Goal: Navigation & Orientation: Find specific page/section

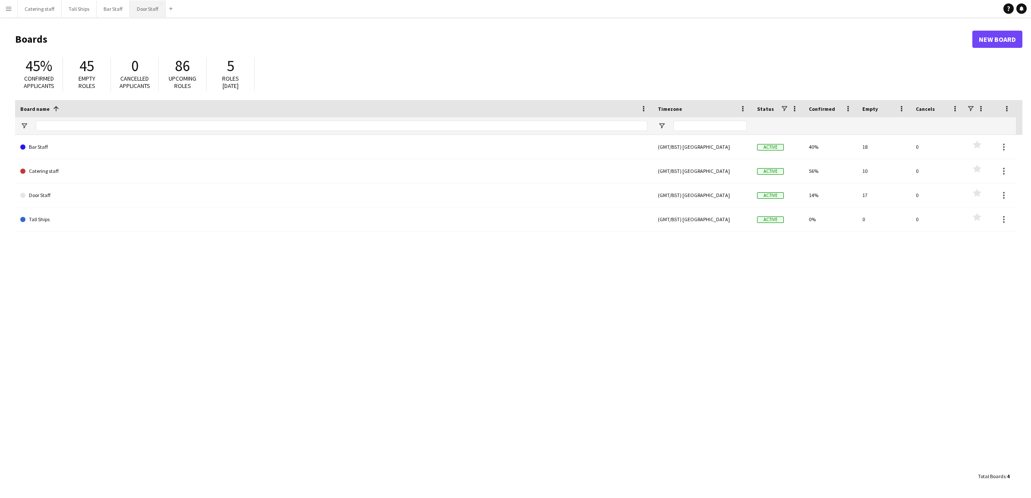
click at [138, 7] on button "Door Staff Close" at bounding box center [148, 8] width 36 height 17
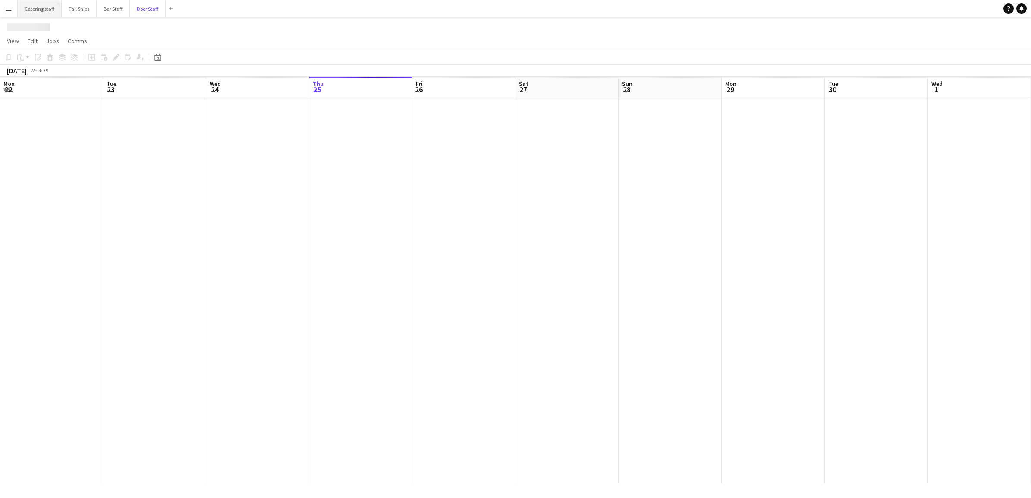
scroll to position [0, 206]
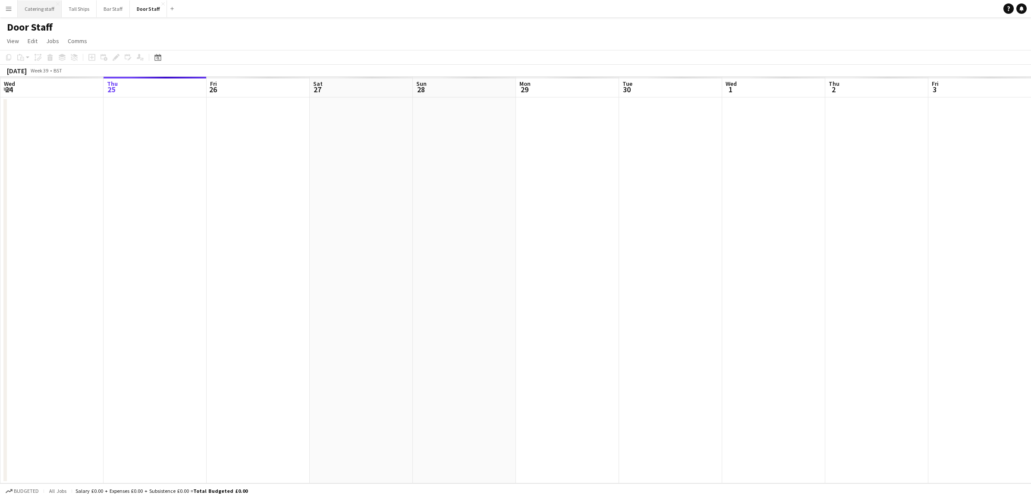
click at [33, 6] on button "Catering staff Close" at bounding box center [40, 8] width 44 height 17
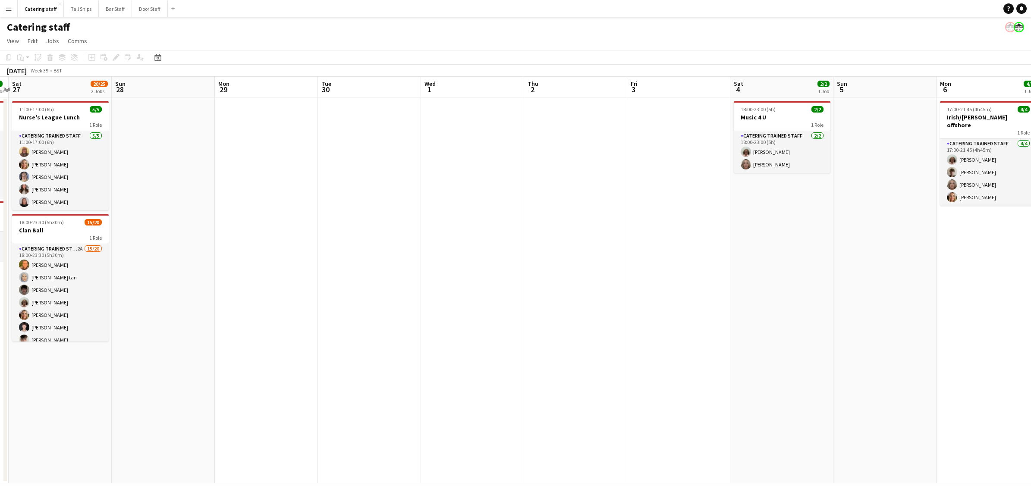
scroll to position [0, 344]
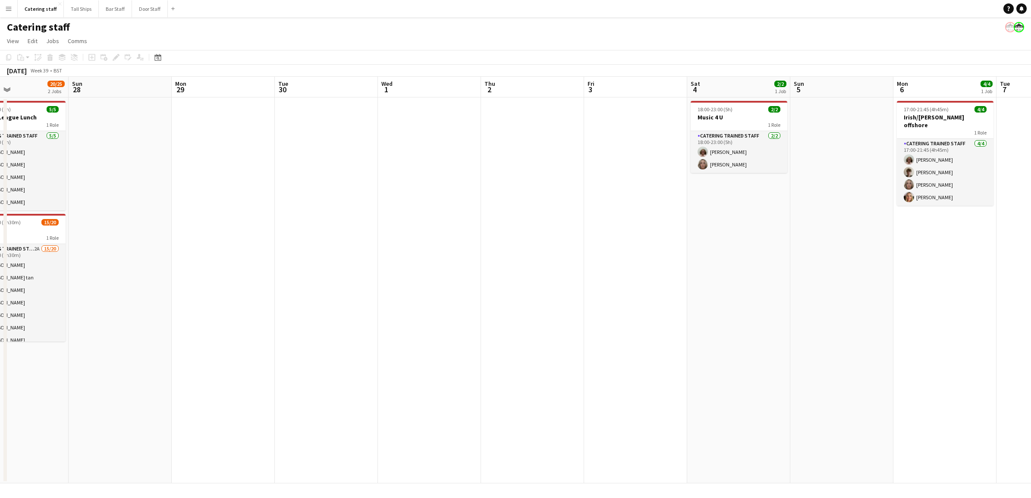
drag, startPoint x: 919, startPoint y: 139, endPoint x: 587, endPoint y: 154, distance: 331.9
click at [587, 154] on app-calendar-viewport "Wed 24 Thu 25 7/10 2 Jobs Fri 26 5/5 2 Jobs Sat 27 20/25 2 Jobs Sun 28 Mon 29 T…" at bounding box center [515, 280] width 1031 height 407
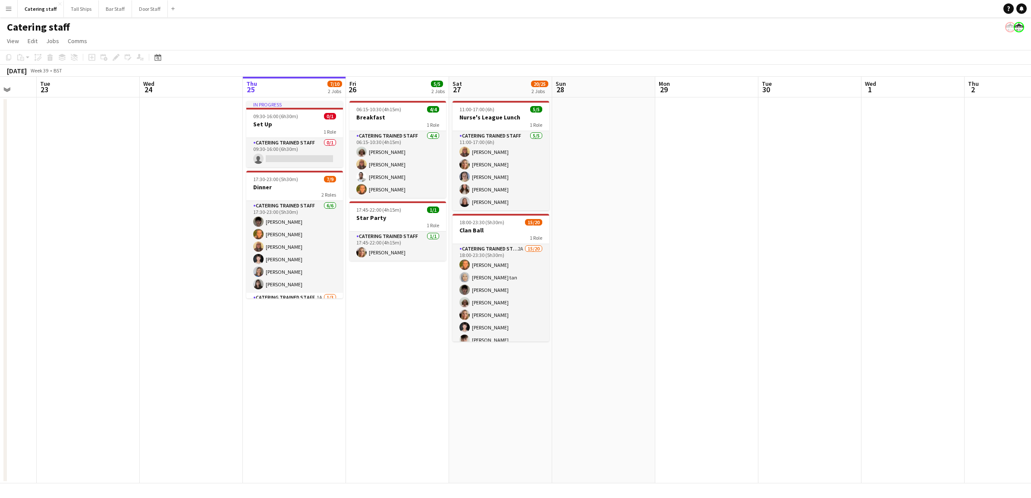
scroll to position [0, 268]
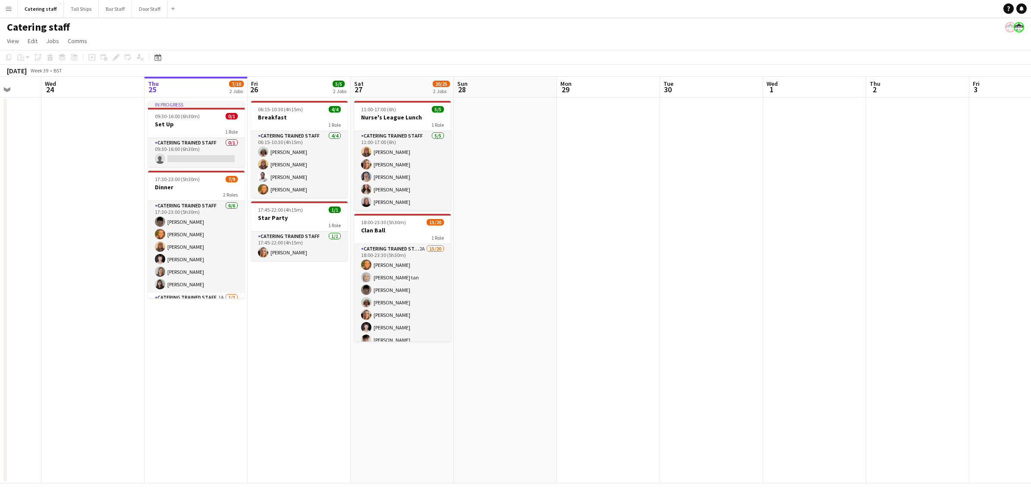
drag, startPoint x: 486, startPoint y: 176, endPoint x: 976, endPoint y: 157, distance: 489.8
click at [975, 159] on app-calendar-viewport "Sun 21 Mon 22 Tue 23 Wed 24 Thu 25 7/10 2 Jobs Fri 26 5/5 2 Jobs Sat 27 20/25 2…" at bounding box center [515, 280] width 1031 height 407
